Goal: Find specific page/section: Find specific page/section

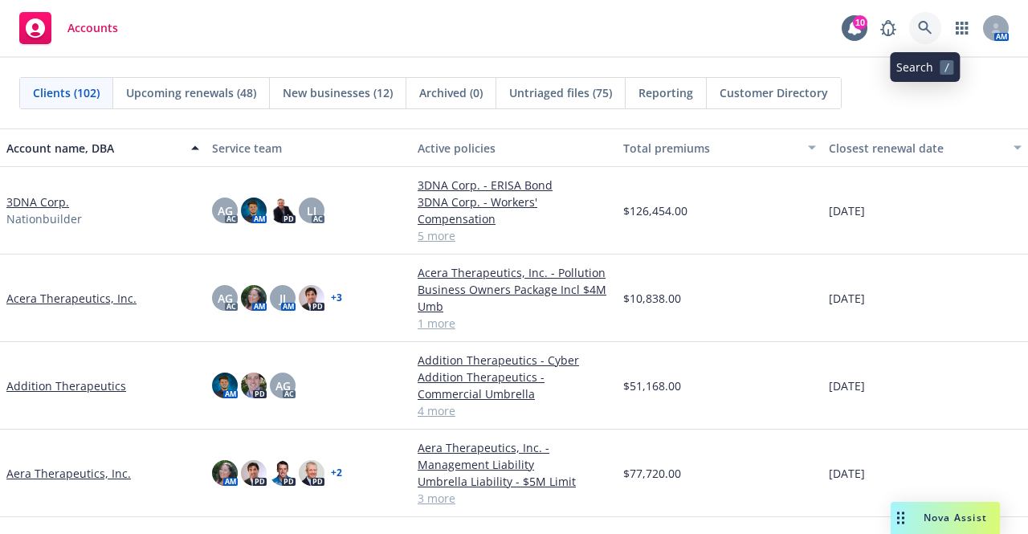
click at [934, 36] on link at bounding box center [925, 28] width 32 height 32
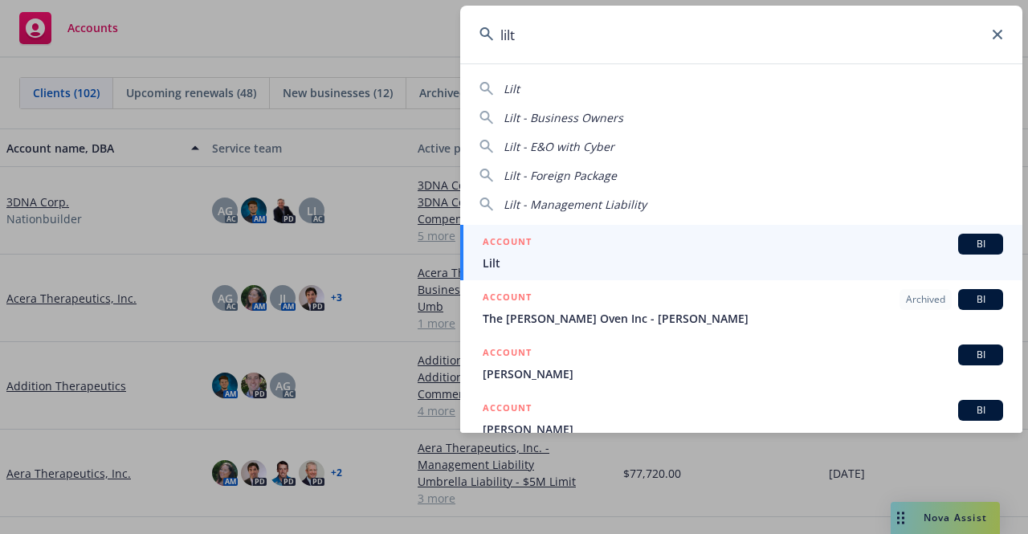
type input "lilt"
click at [678, 267] on span "Lilt" at bounding box center [743, 263] width 520 height 17
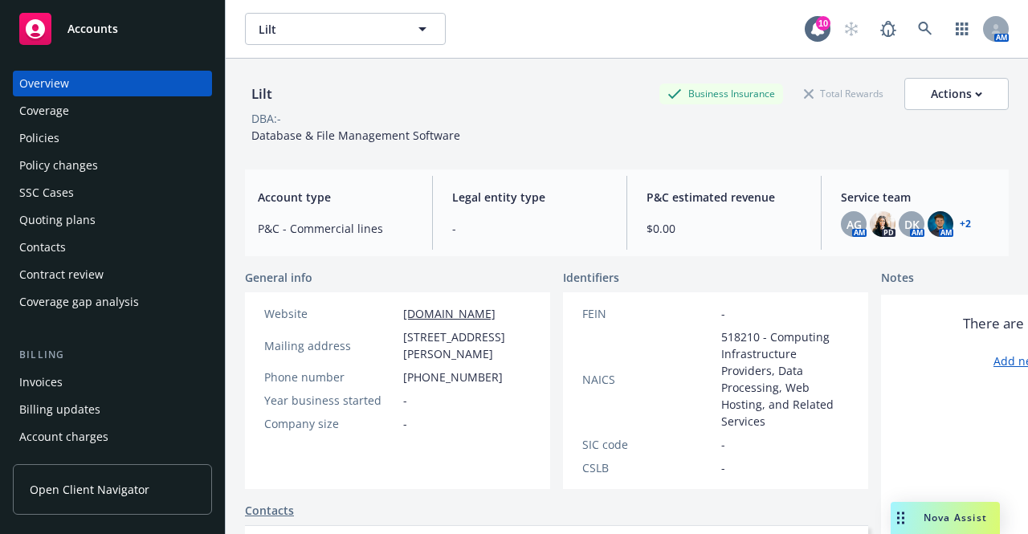
click at [56, 134] on div "Policies" at bounding box center [39, 138] width 40 height 26
